Goal: Task Accomplishment & Management: Complete application form

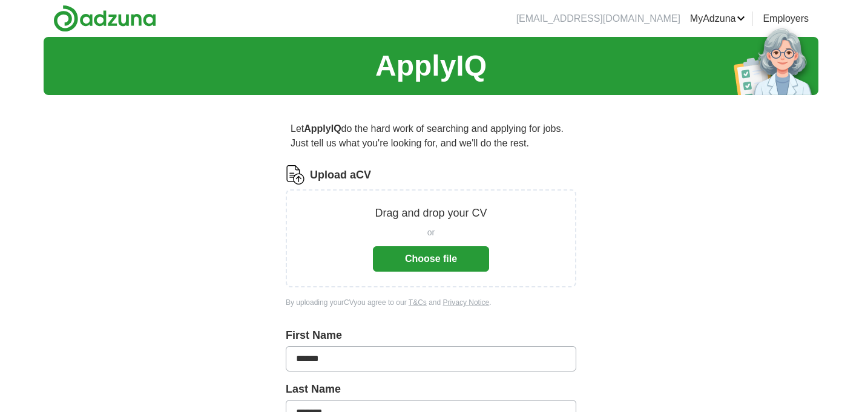
click at [430, 255] on button "Choose file" at bounding box center [431, 258] width 116 height 25
click at [399, 251] on button "Choose file" at bounding box center [431, 258] width 116 height 25
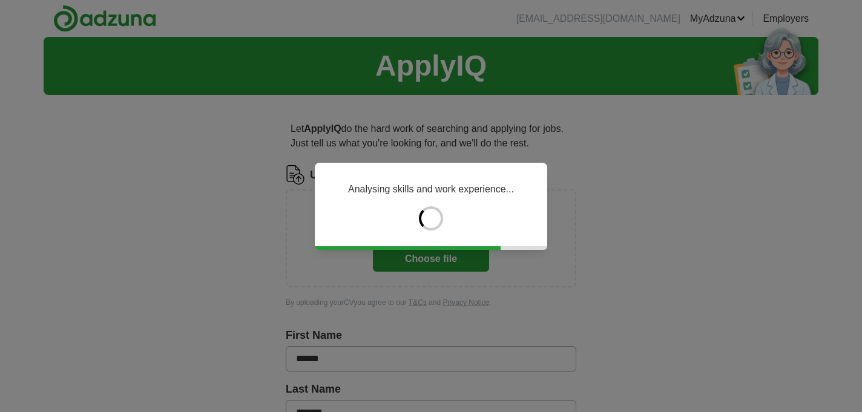
click at [232, 157] on div "Analysing skills and work experience..." at bounding box center [431, 206] width 862 height 412
click at [314, 268] on div "Analysing skills and work experience..." at bounding box center [431, 206] width 862 height 412
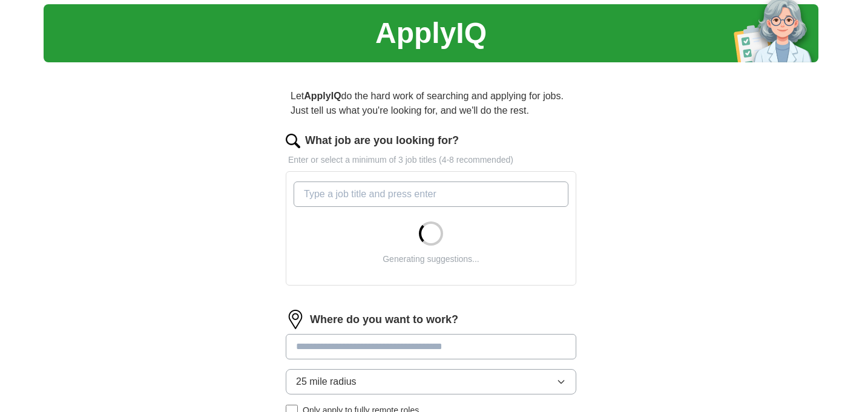
scroll to position [76, 0]
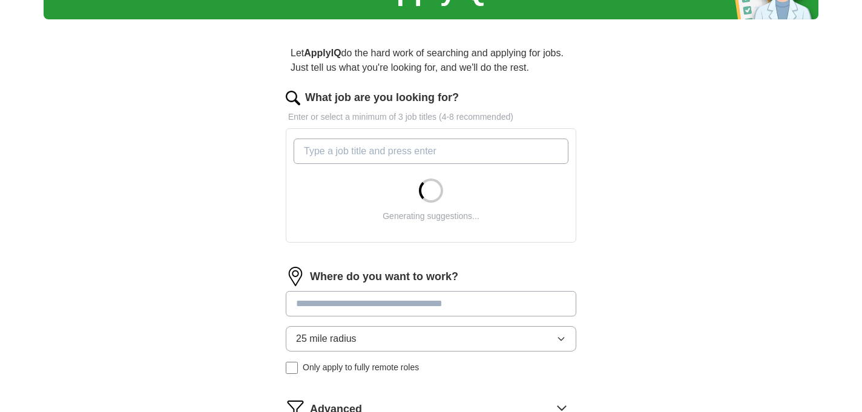
click at [333, 152] on input "What job are you looking for?" at bounding box center [431, 151] width 275 height 25
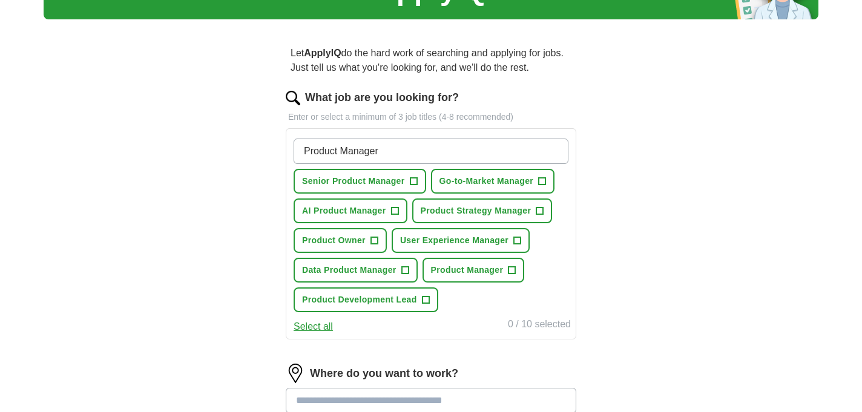
type input "Product Manager"
click at [352, 180] on span "Senior Product Manager" at bounding box center [353, 181] width 103 height 13
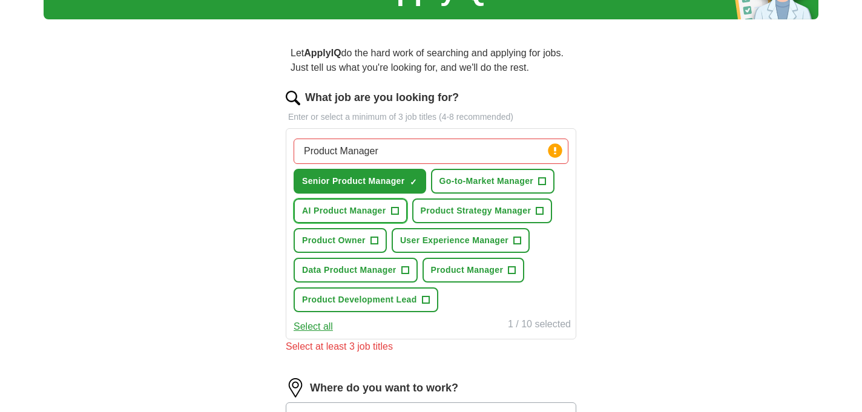
click at [360, 208] on span "AI Product Manager" at bounding box center [344, 211] width 84 height 13
click at [457, 211] on span "Product Strategy Manager" at bounding box center [476, 211] width 111 height 13
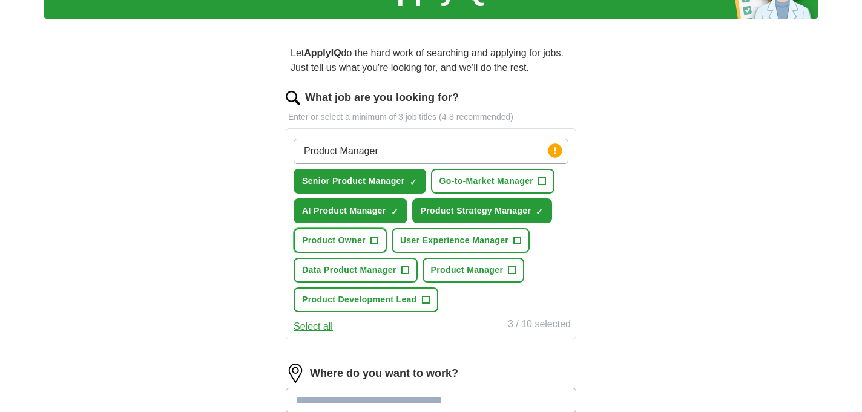
click at [359, 236] on span "Product Owner" at bounding box center [334, 240] width 64 height 13
click at [361, 271] on span "Data Product Manager" at bounding box center [349, 270] width 94 height 13
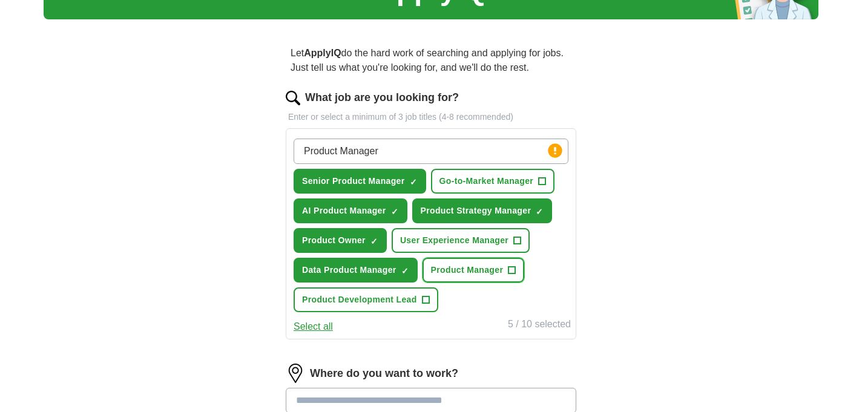
click at [447, 272] on span "Product Manager" at bounding box center [467, 270] width 73 height 13
click at [378, 300] on span "Product Development Lead" at bounding box center [359, 300] width 115 height 13
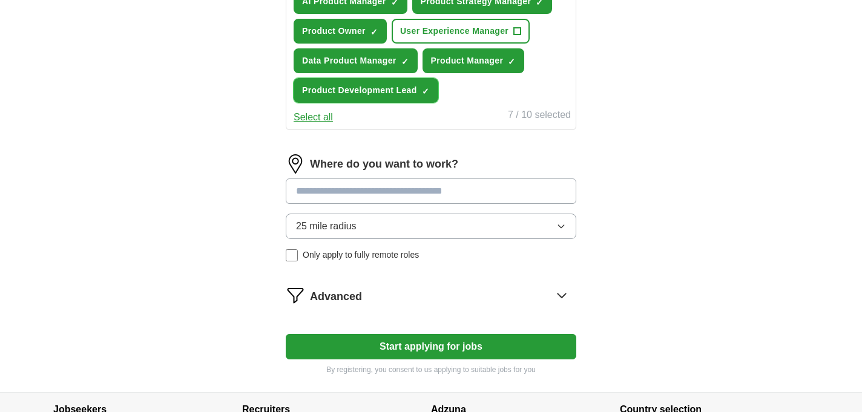
scroll to position [295, 0]
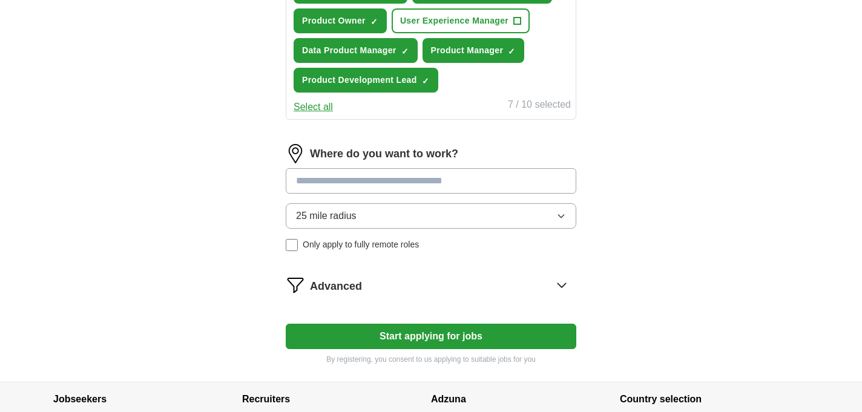
click at [433, 180] on input at bounding box center [431, 180] width 291 height 25
type input "*"
click at [291, 245] on div "25 mile radius Only apply to fully remote roles" at bounding box center [431, 227] width 291 height 48
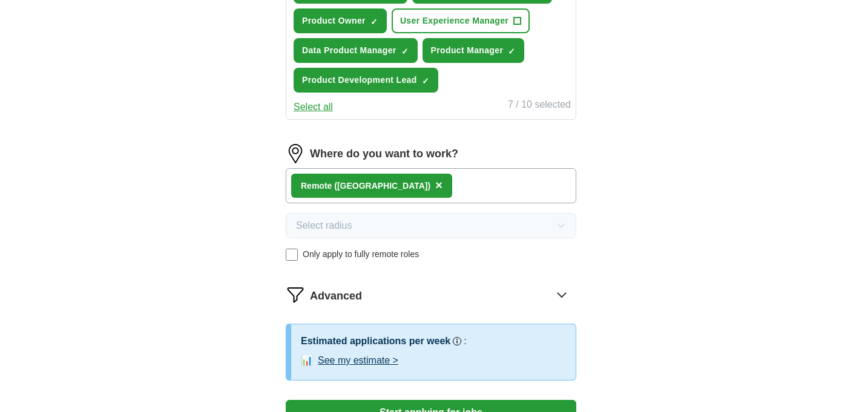
click at [415, 186] on div "Remote ([GEOGRAPHIC_DATA]) ×" at bounding box center [431, 185] width 291 height 35
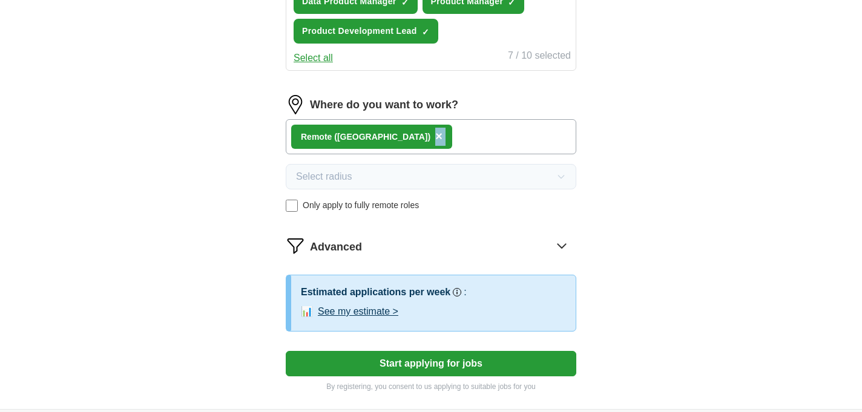
scroll to position [403, 0]
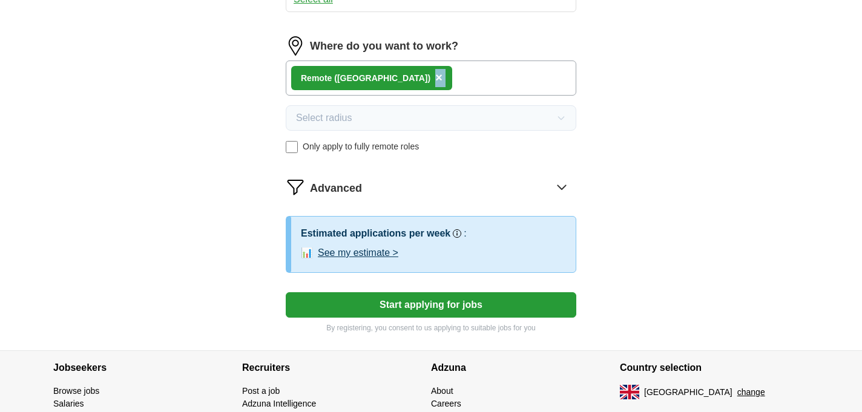
click at [404, 301] on button "Start applying for jobs" at bounding box center [431, 304] width 291 height 25
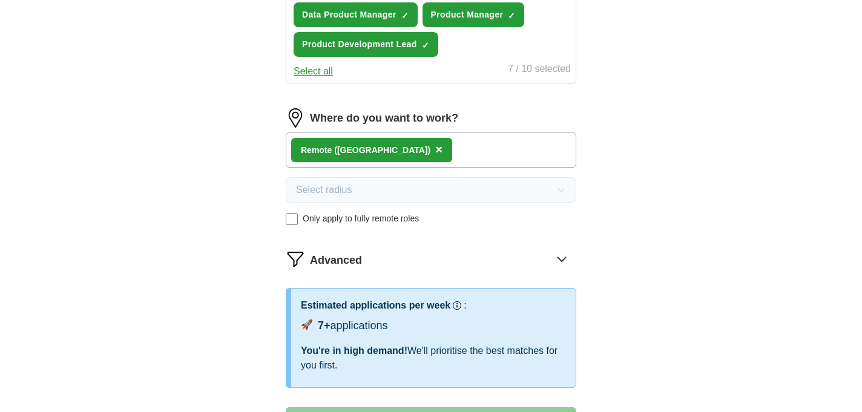
select select "**"
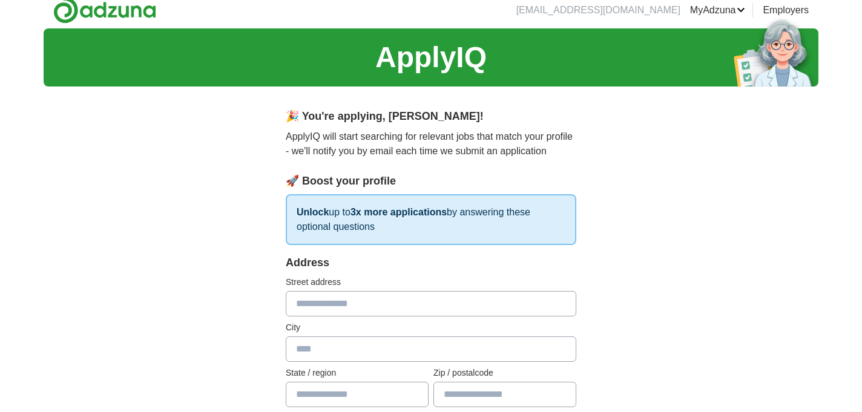
scroll to position [0, 0]
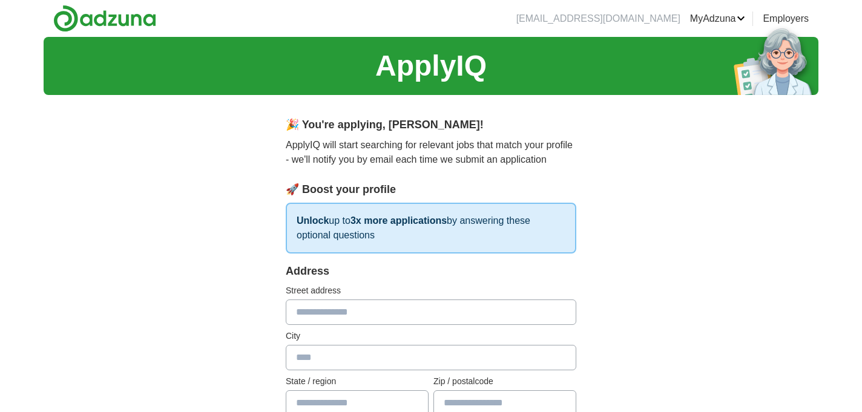
click at [372, 312] on input "text" at bounding box center [431, 312] width 291 height 25
type input "**********"
type input "********"
type input "****"
select select "**"
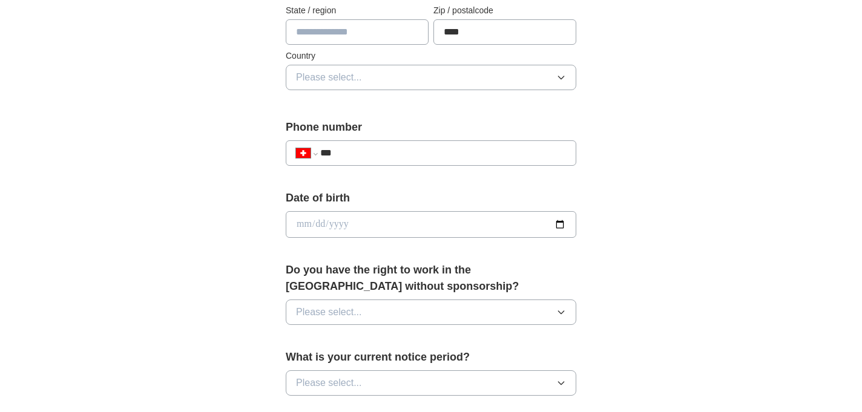
scroll to position [384, 0]
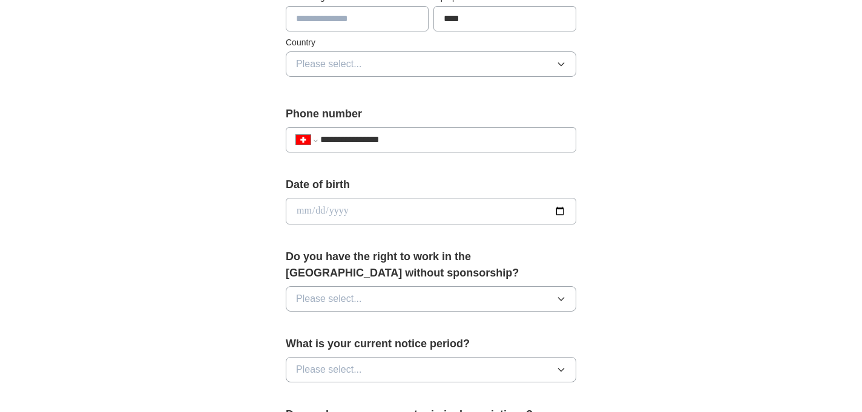
type input "**********"
click at [560, 205] on input "date" at bounding box center [431, 211] width 291 height 27
type input "**********"
click at [516, 294] on button "Please select..." at bounding box center [431, 298] width 291 height 25
click at [499, 343] on li "No" at bounding box center [430, 352] width 289 height 25
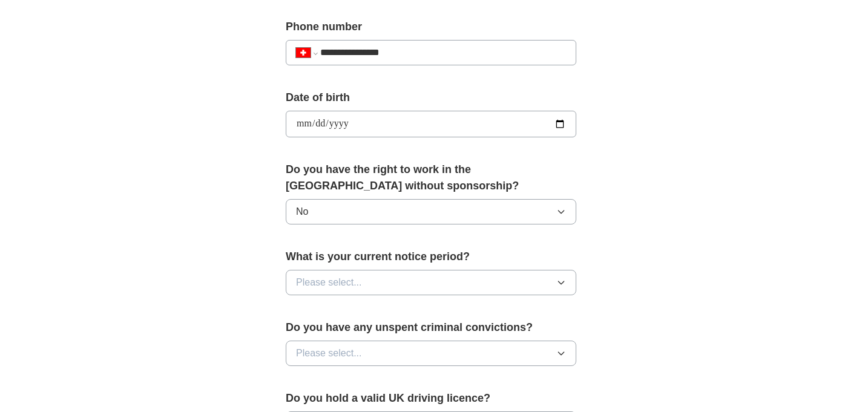
scroll to position [487, 0]
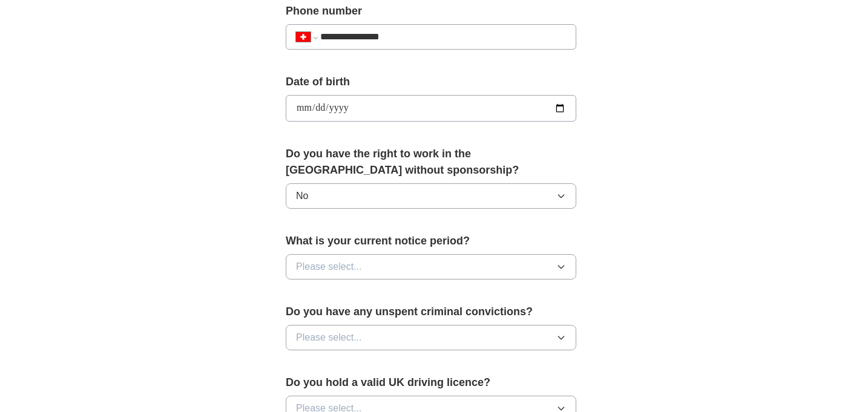
click at [483, 259] on button "Please select..." at bounding box center [431, 266] width 291 height 25
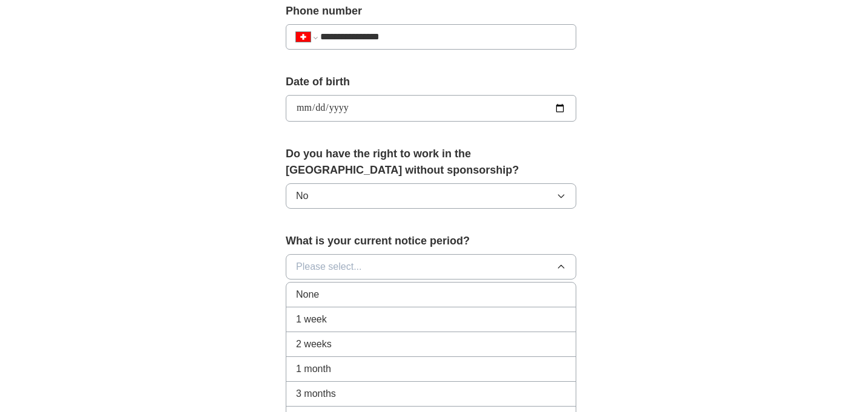
click at [468, 294] on div "None" at bounding box center [431, 294] width 270 height 15
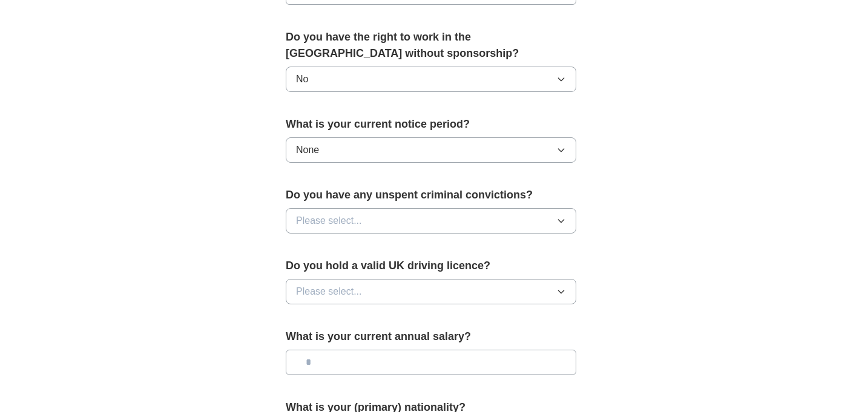
scroll to position [626, 0]
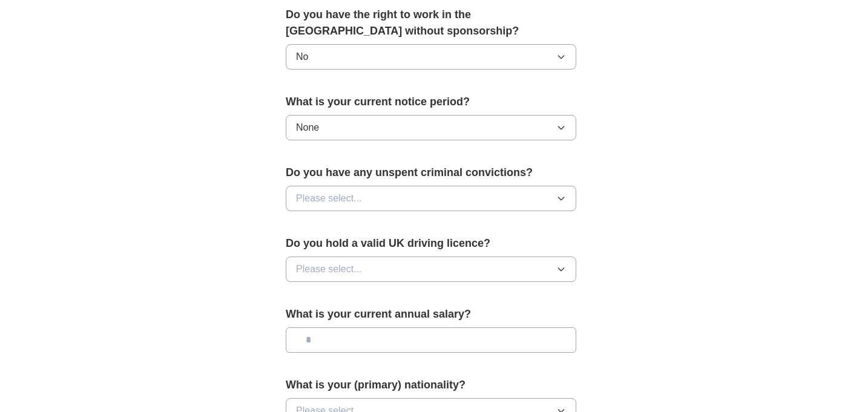
click at [446, 198] on button "Please select..." at bounding box center [431, 198] width 291 height 25
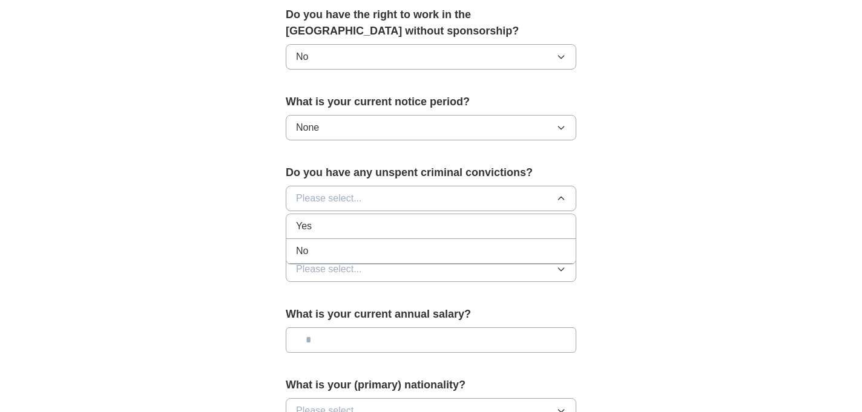
click at [444, 246] on div "No" at bounding box center [431, 251] width 270 height 15
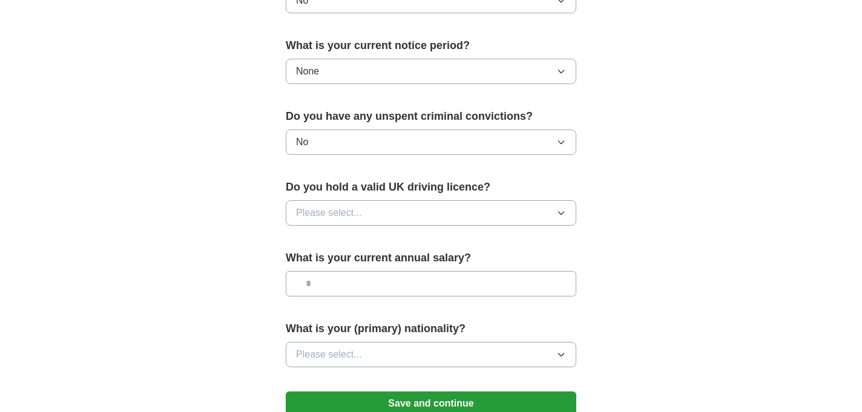
scroll to position [752, 0]
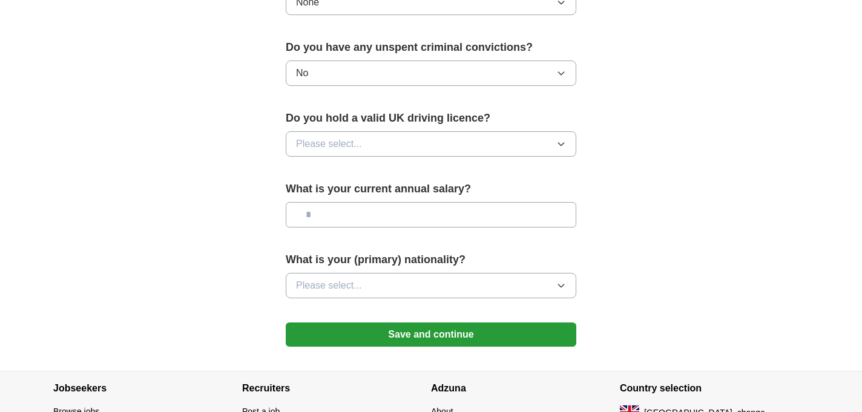
click at [439, 137] on button "Please select..." at bounding box center [431, 143] width 291 height 25
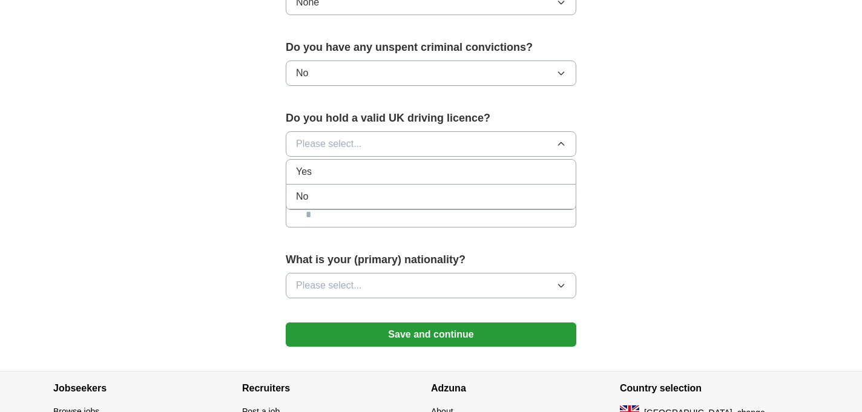
click at [421, 190] on div "No" at bounding box center [431, 196] width 270 height 15
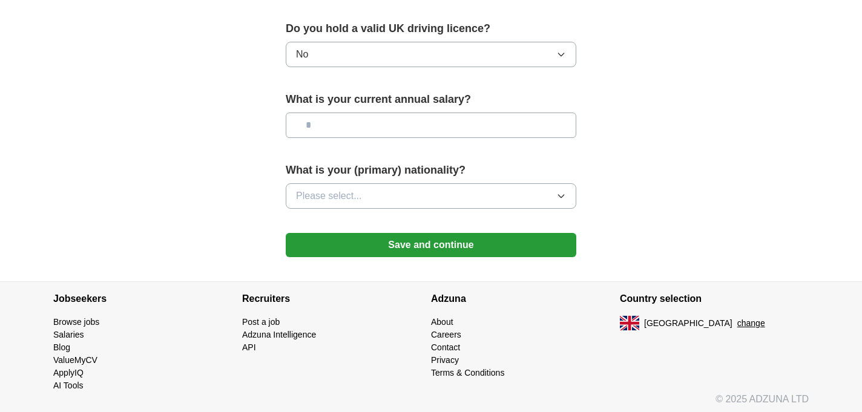
scroll to position [846, 0]
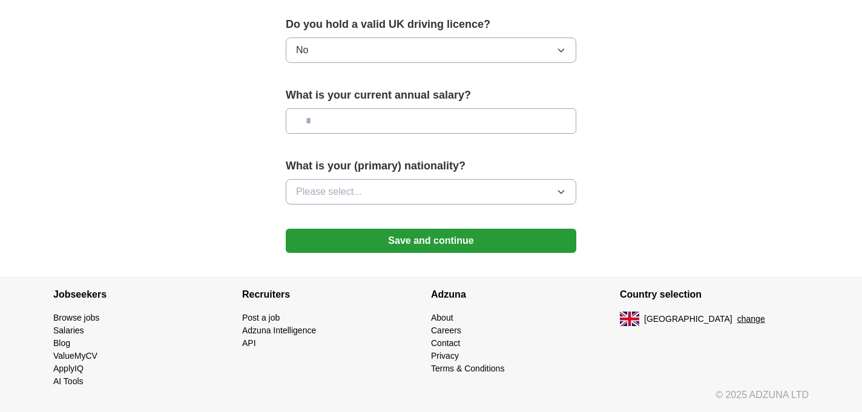
click at [422, 198] on button "Please select..." at bounding box center [431, 191] width 291 height 25
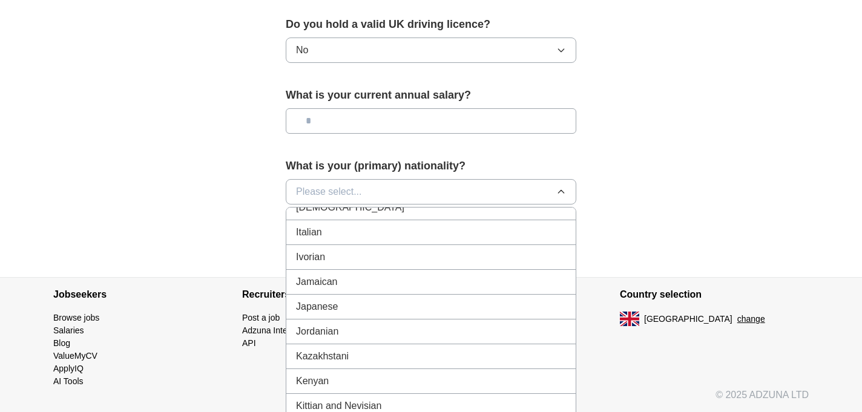
scroll to position [2033, 0]
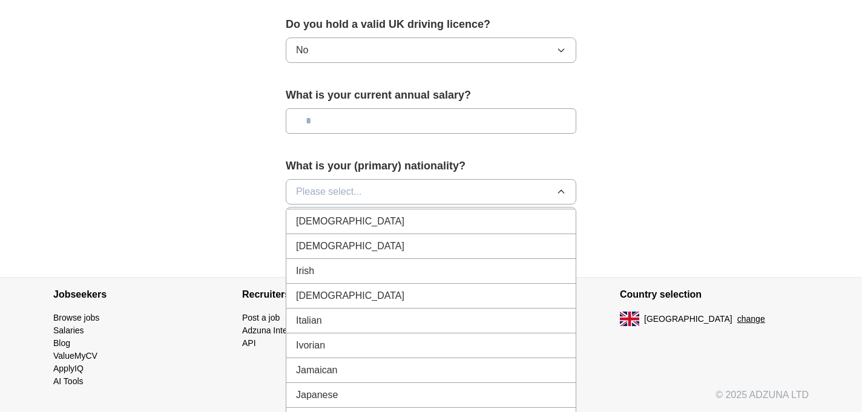
click at [413, 315] on div "Italian" at bounding box center [431, 321] width 270 height 15
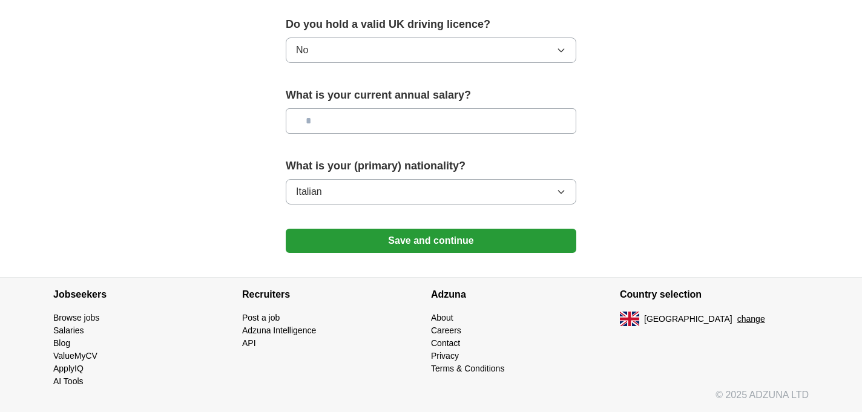
click at [450, 236] on button "Save and continue" at bounding box center [431, 241] width 291 height 24
